Goal: Task Accomplishment & Management: Manage account settings

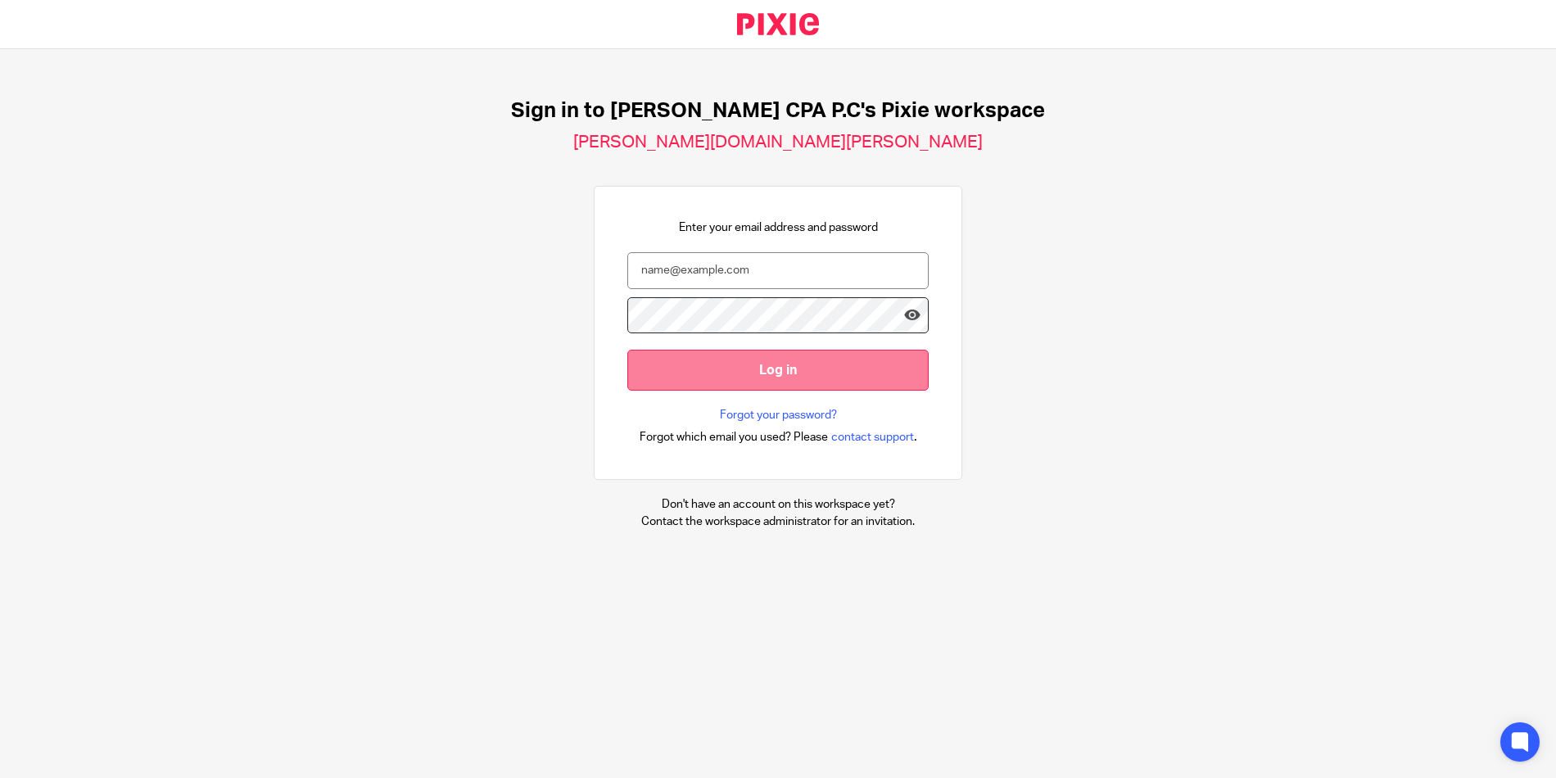
type input "[EMAIL_ADDRESS][DOMAIN_NAME]"
click at [719, 364] on input "Log in" at bounding box center [777, 370] width 301 height 40
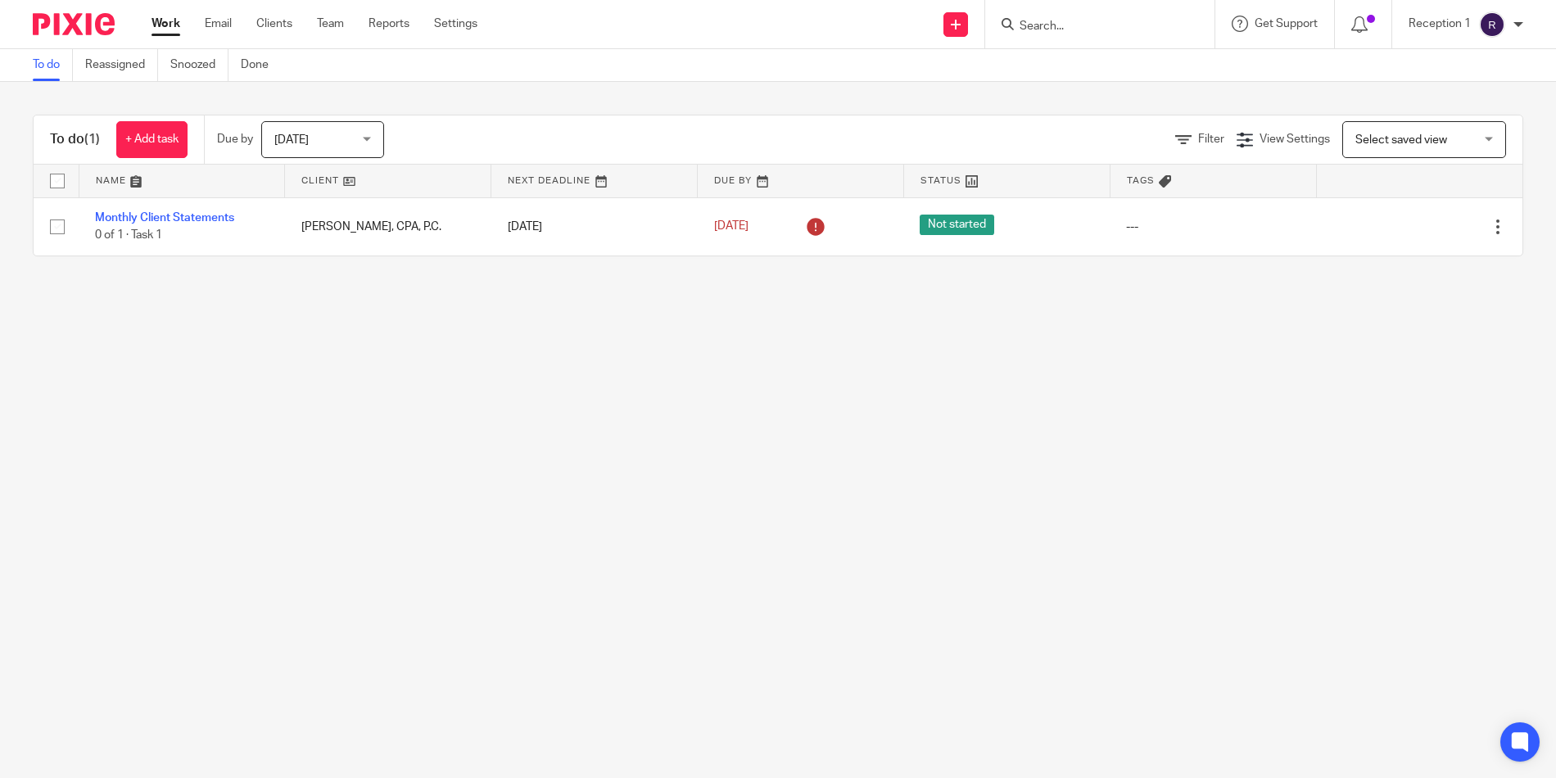
click at [1078, 21] on input "Search" at bounding box center [1091, 27] width 147 height 15
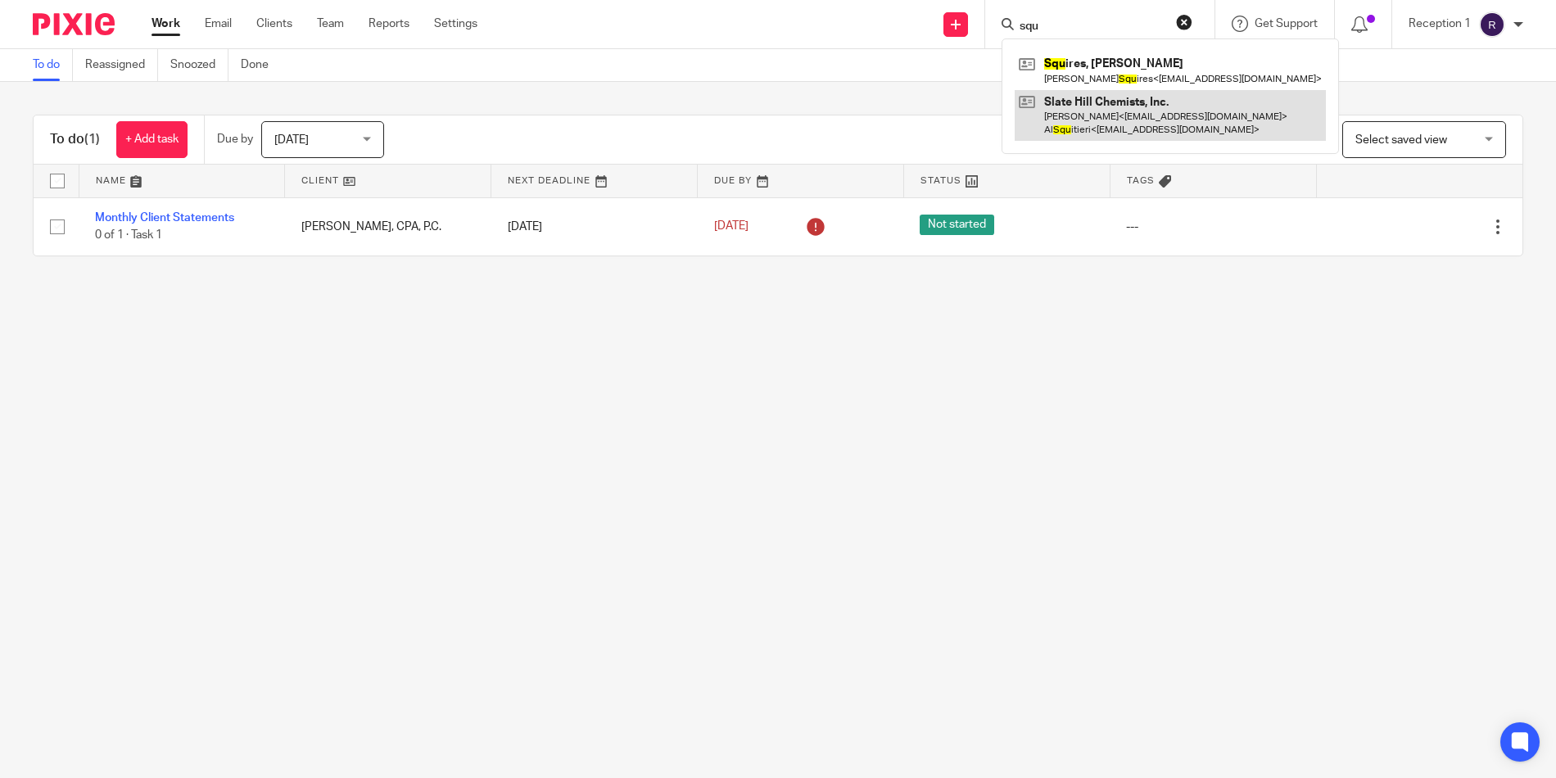
type input "squ"
click at [1100, 117] on link at bounding box center [1170, 115] width 311 height 51
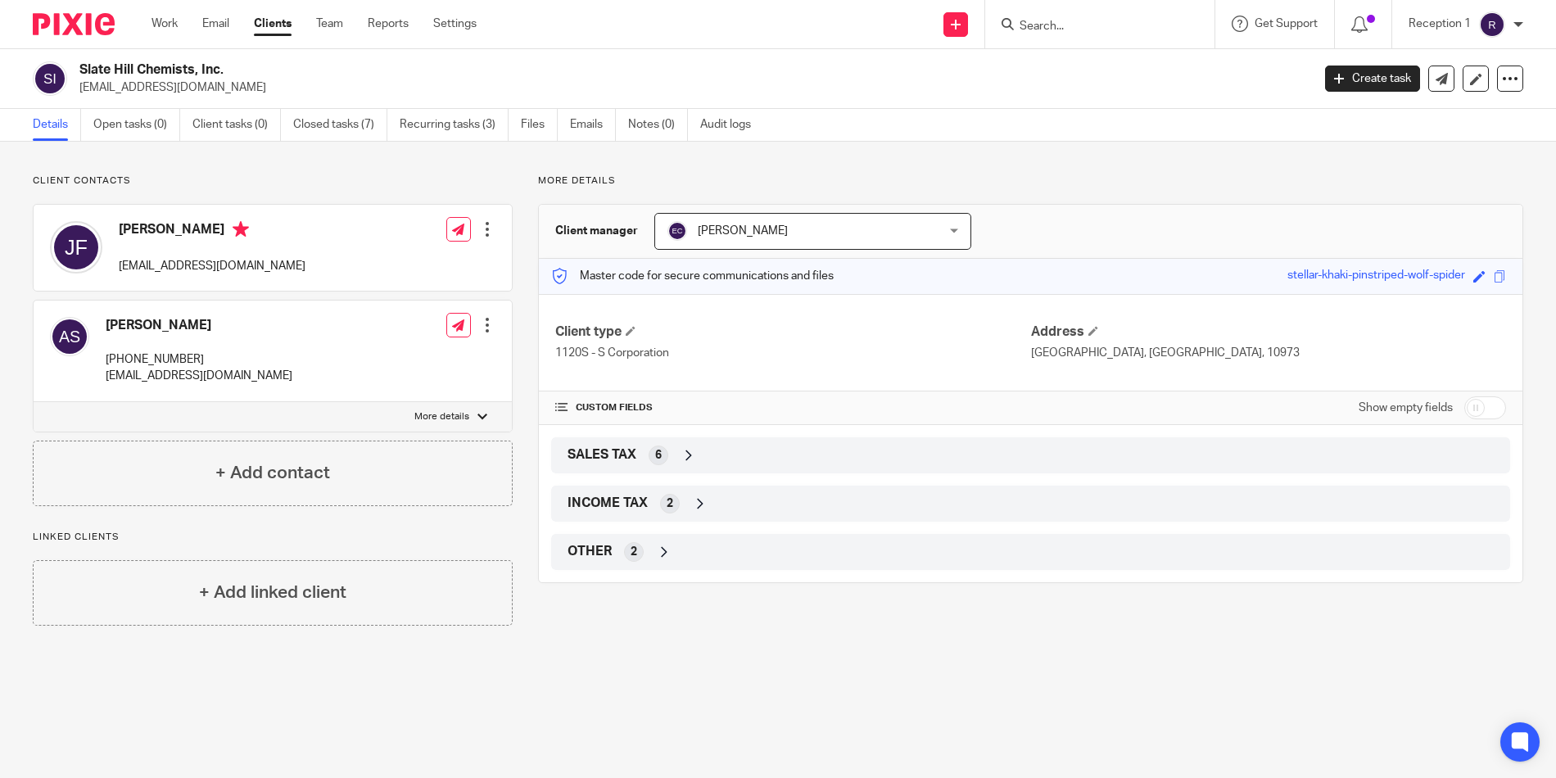
click at [480, 324] on div at bounding box center [487, 325] width 16 height 16
click at [420, 362] on link "Edit contact" at bounding box center [409, 363] width 156 height 24
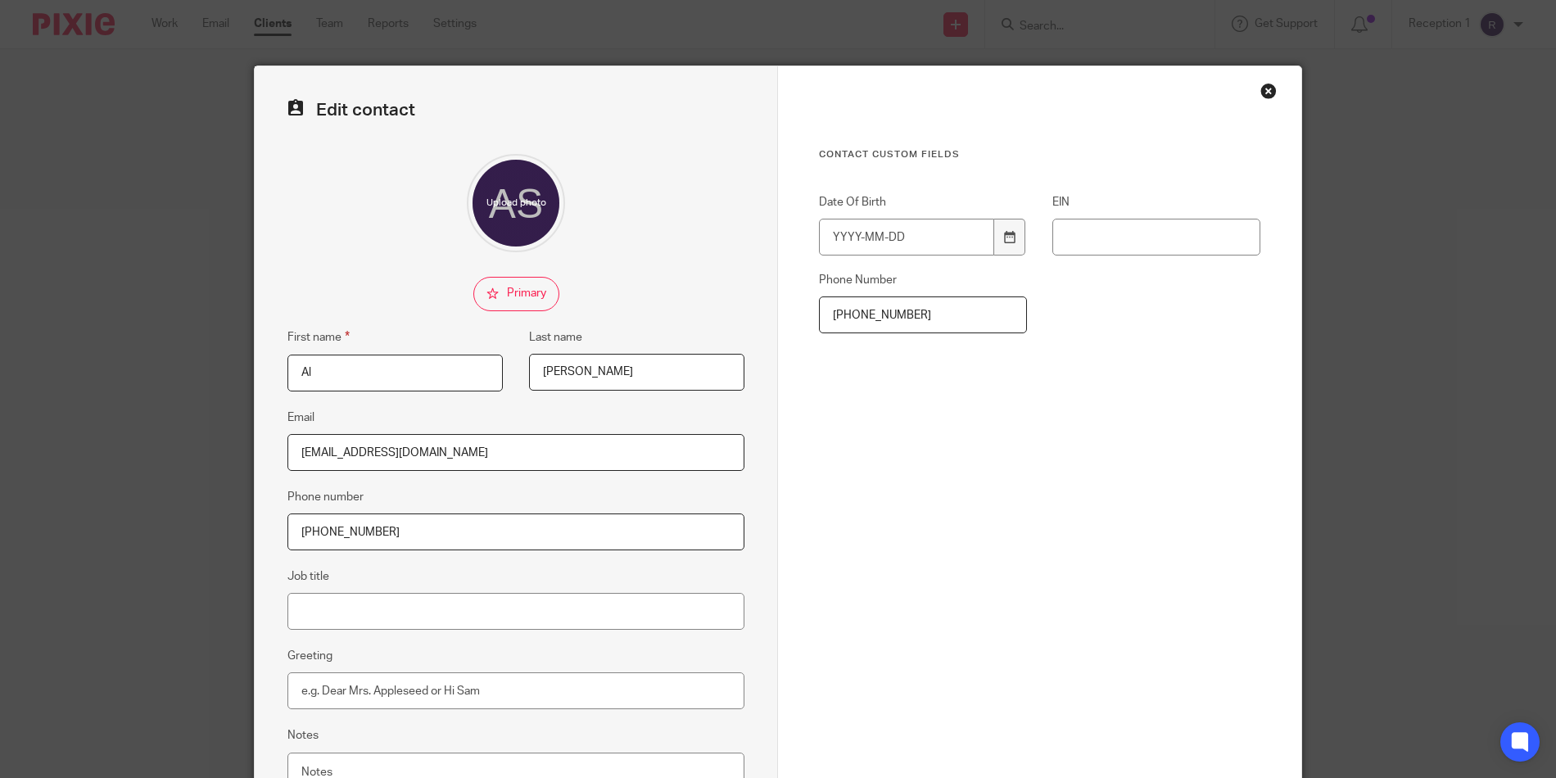
click at [903, 313] on input "914-850-0589" at bounding box center [923, 314] width 208 height 37
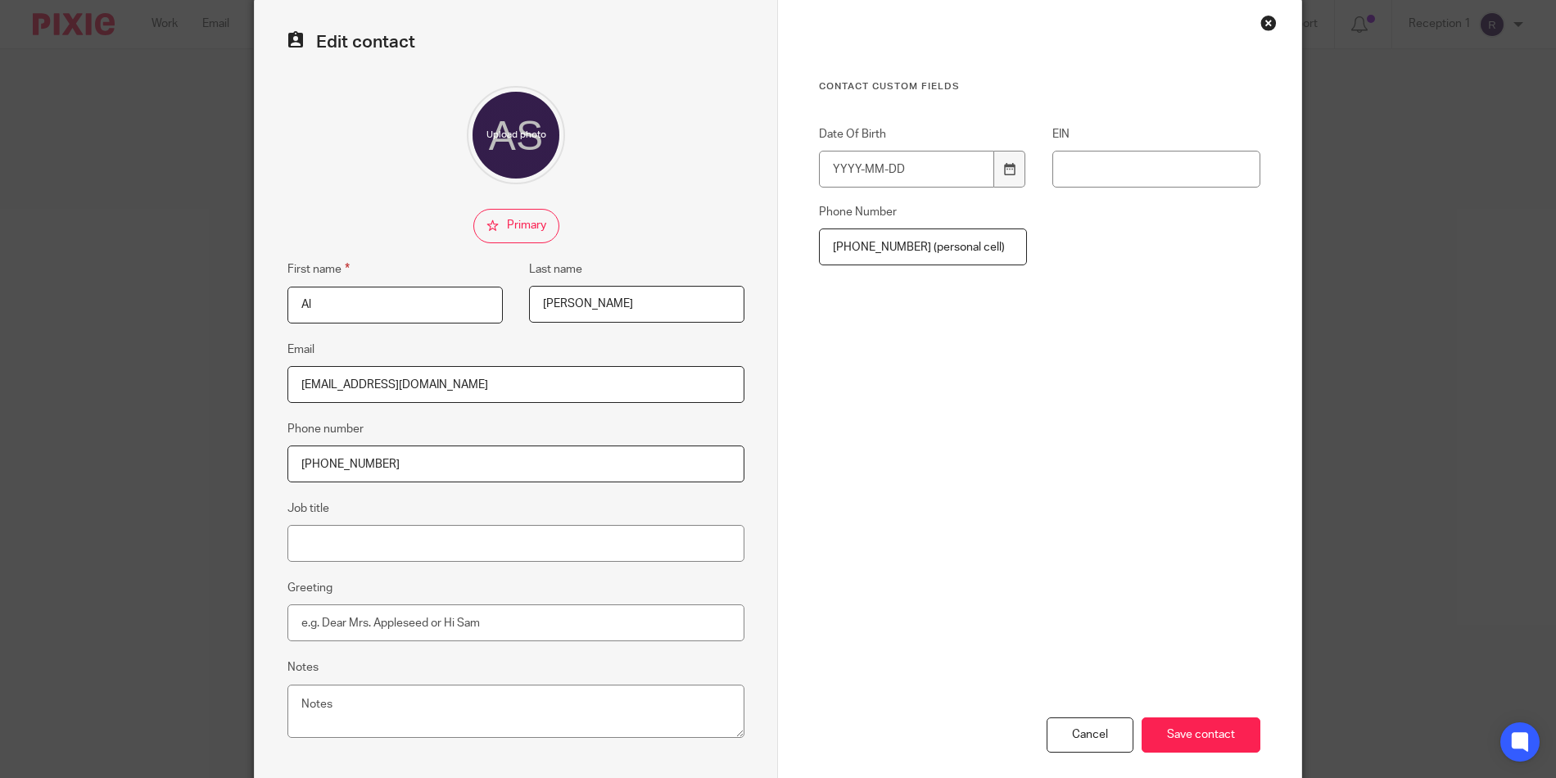
scroll to position [151, 0]
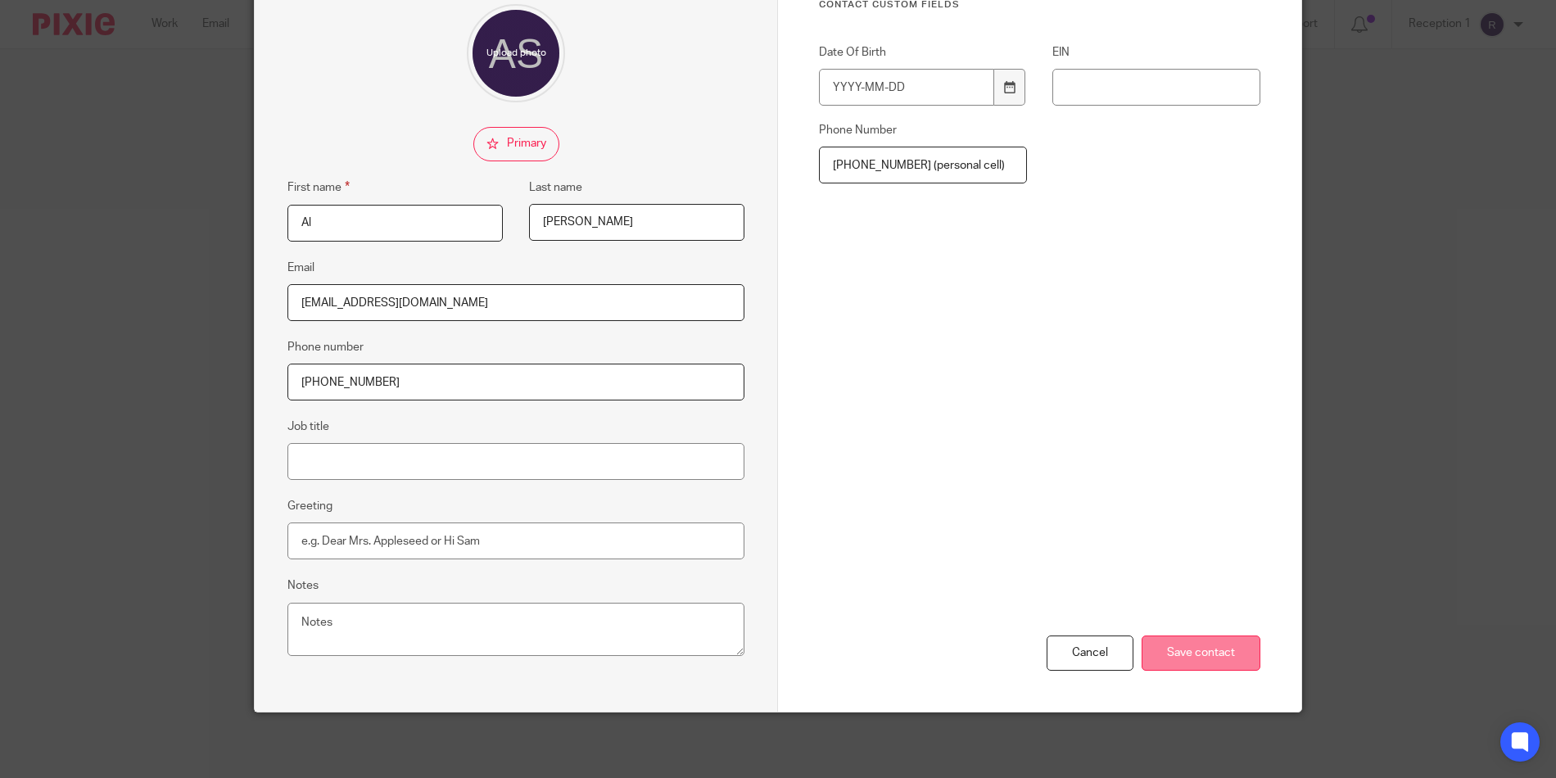
type input "[PHONE_NUMBER] (personal cell)"
click at [1200, 655] on input "Save contact" at bounding box center [1201, 653] width 119 height 35
click at [1200, 650] on input "Save contact" at bounding box center [1201, 653] width 119 height 35
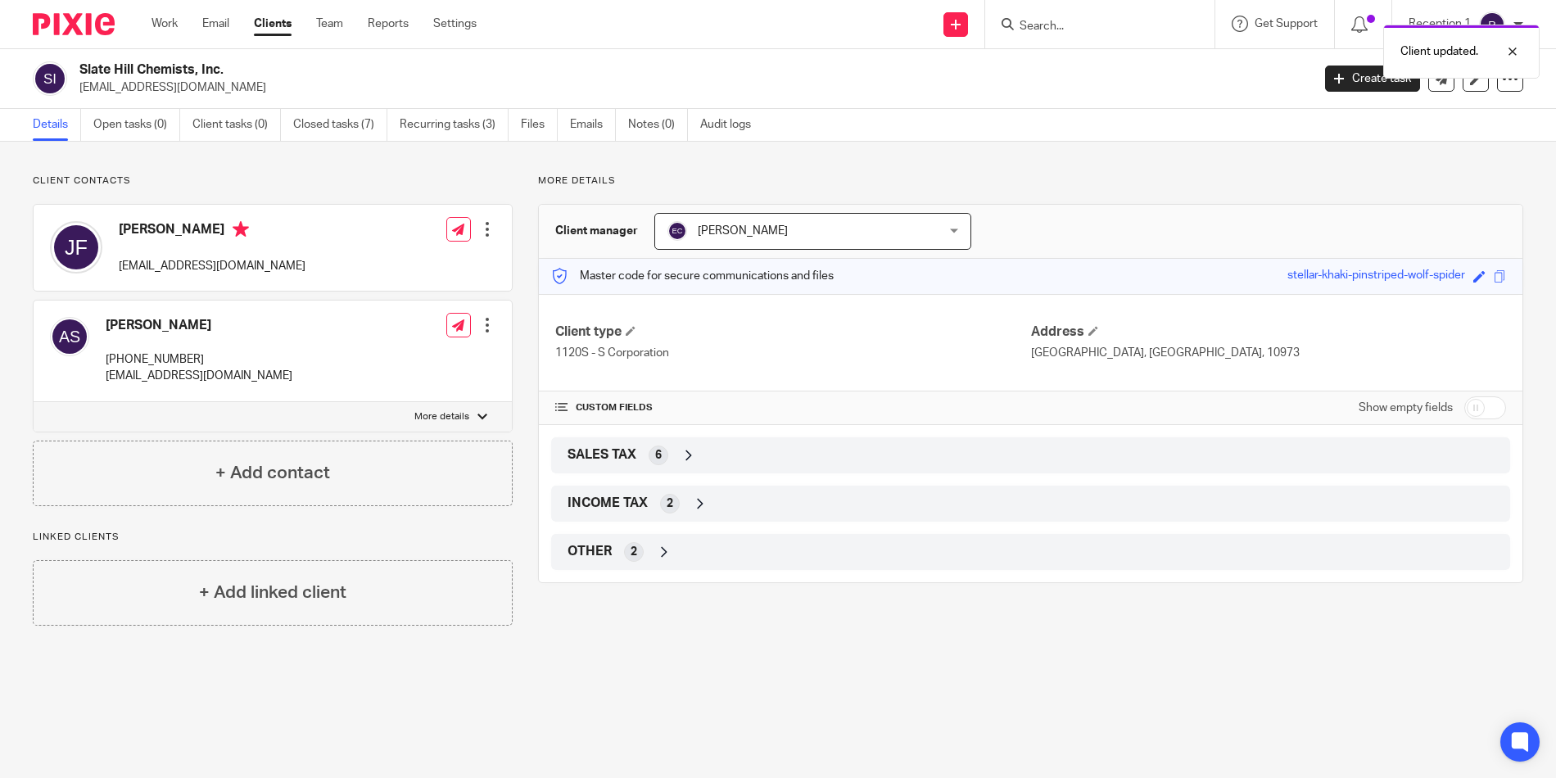
click at [477, 416] on div at bounding box center [482, 417] width 10 height 10
click at [34, 402] on input "More details" at bounding box center [33, 401] width 1 height 1
checkbox input "true"
